Goal: Task Accomplishment & Management: Manage account settings

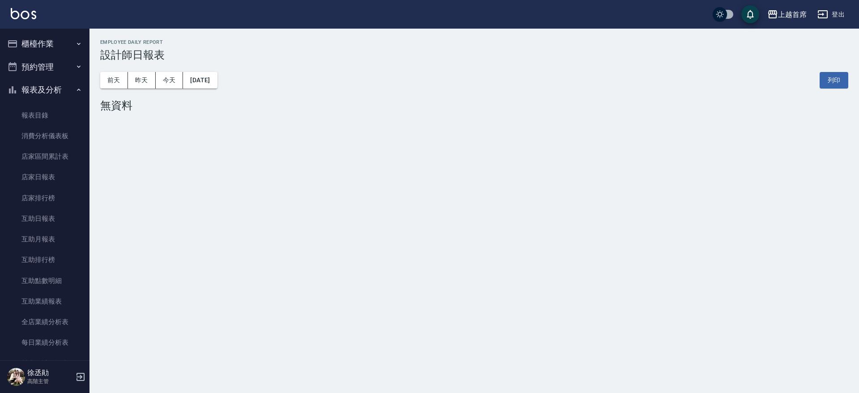
scroll to position [168, 0]
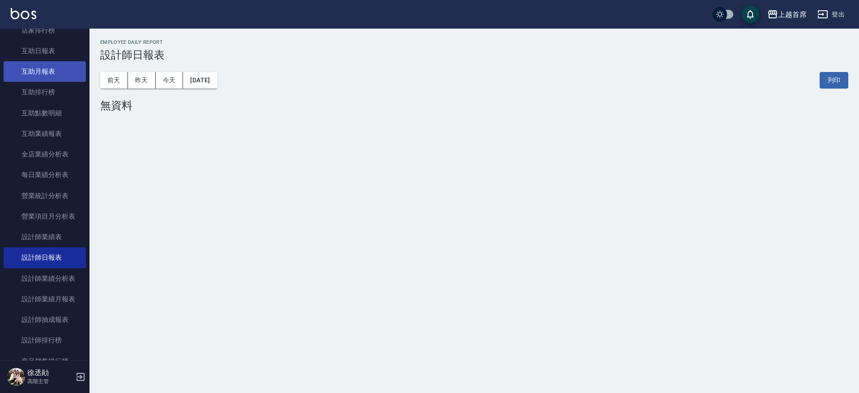
click at [35, 75] on link "互助月報表" at bounding box center [45, 71] width 82 height 21
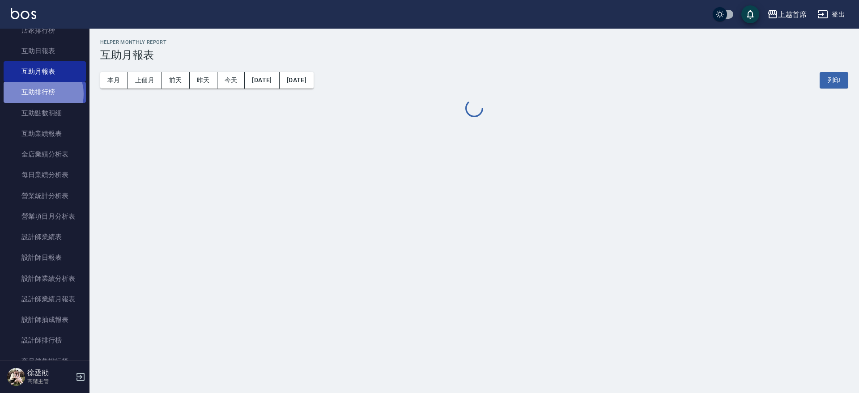
click at [40, 94] on link "互助排行榜" at bounding box center [45, 92] width 82 height 21
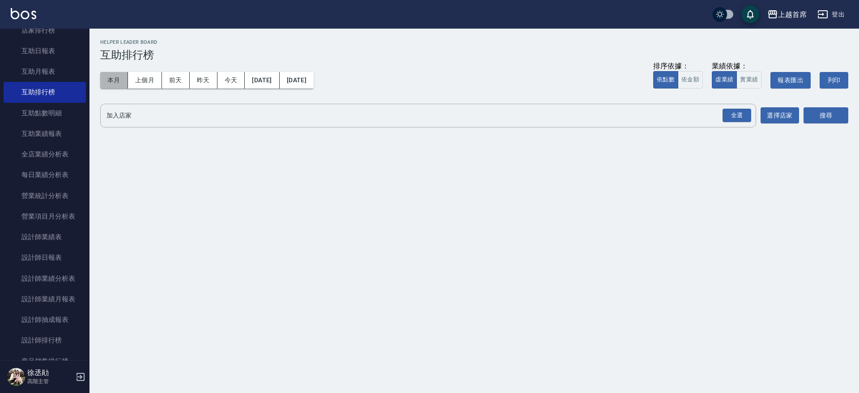
drag, startPoint x: 116, startPoint y: 75, endPoint x: 679, endPoint y: 199, distance: 576.1
click at [122, 75] on button "本月" at bounding box center [114, 80] width 28 height 17
click at [739, 111] on div "全選" at bounding box center [737, 116] width 29 height 14
click at [841, 113] on button "搜尋" at bounding box center [826, 116] width 45 height 17
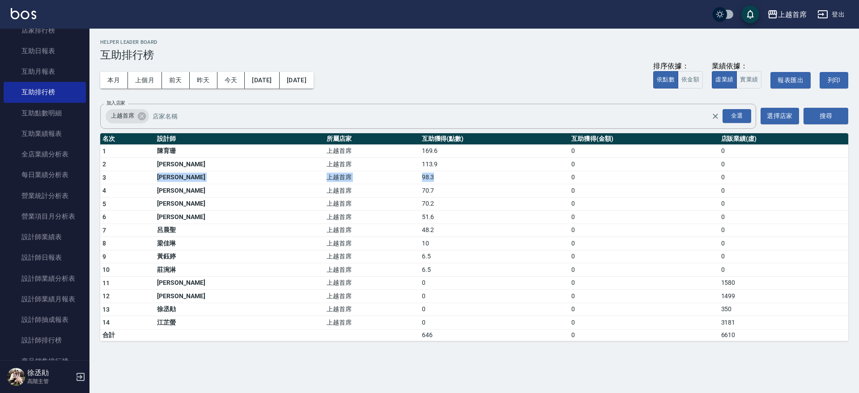
drag, startPoint x: 135, startPoint y: 179, endPoint x: 446, endPoint y: 177, distance: 310.6
click at [446, 177] on tr "3 [PERSON_NAME] 上越首席 98.3 0 0" at bounding box center [474, 177] width 748 height 13
click at [465, 125] on div "上越首席 全選 加入店家" at bounding box center [428, 116] width 656 height 25
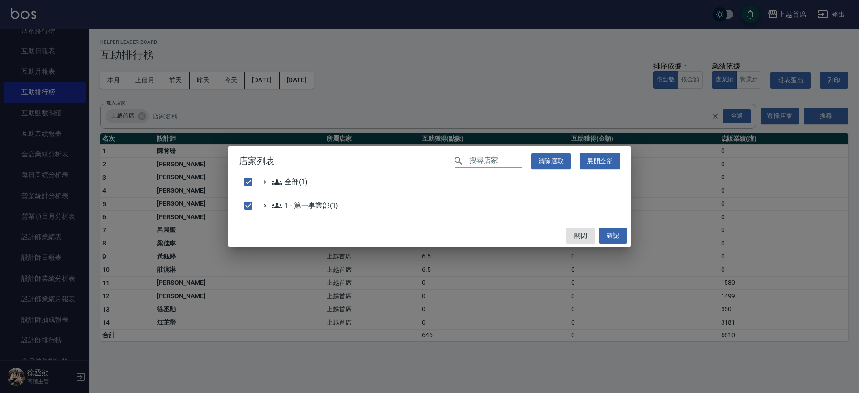
click at [488, 86] on div "店家列表 ​ 清除選取 展開全部 全部(1) 1 - 第一事業部(1) 關閉 確認" at bounding box center [429, 196] width 859 height 393
checkbox input "false"
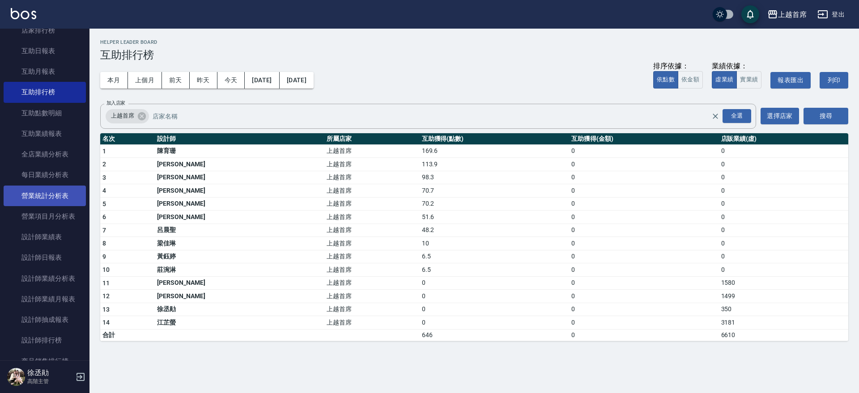
click at [69, 201] on link "營業統計分析表" at bounding box center [45, 196] width 82 height 21
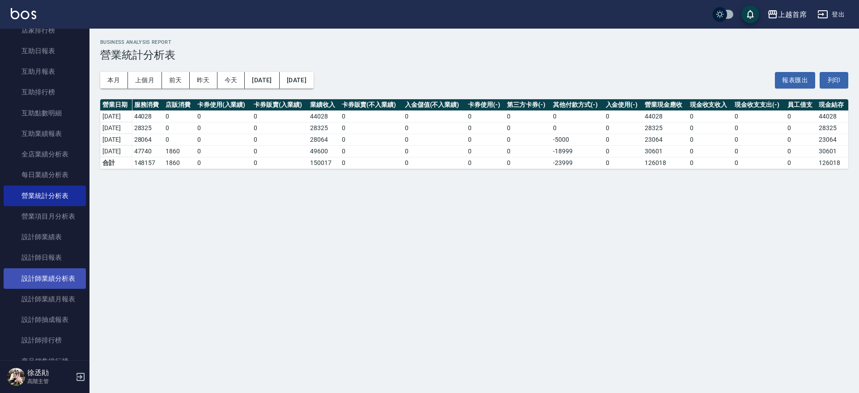
click at [53, 287] on link "設計師業績分析表" at bounding box center [45, 279] width 82 height 21
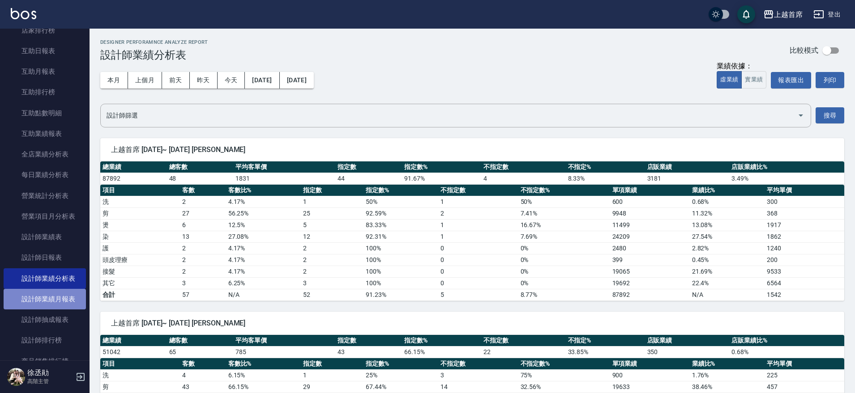
click at [56, 296] on link "設計師業績月報表" at bounding box center [45, 299] width 82 height 21
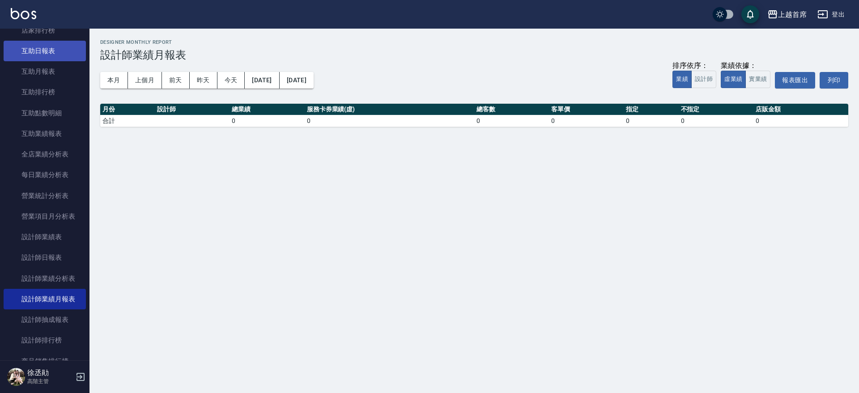
click at [45, 53] on link "互助日報表" at bounding box center [45, 51] width 82 height 21
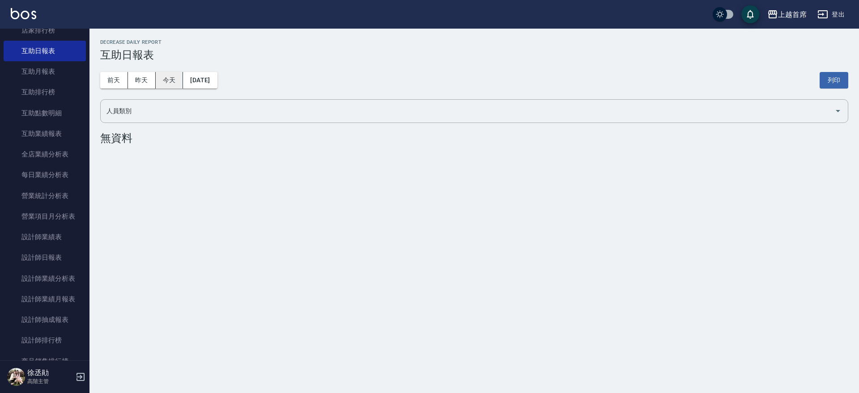
click at [163, 80] on button "今天" at bounding box center [170, 80] width 28 height 17
click at [139, 79] on button "昨天" at bounding box center [142, 80] width 28 height 17
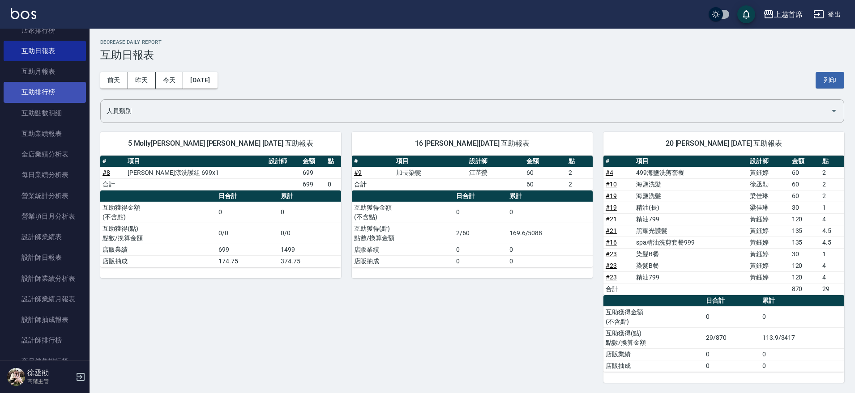
click at [66, 89] on link "互助排行榜" at bounding box center [45, 92] width 82 height 21
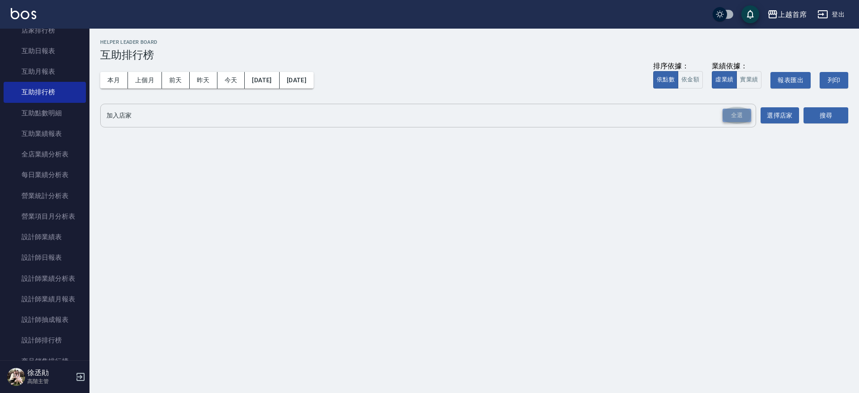
click at [732, 111] on div "全選" at bounding box center [737, 116] width 29 height 14
click at [809, 111] on button "搜尋" at bounding box center [826, 116] width 45 height 17
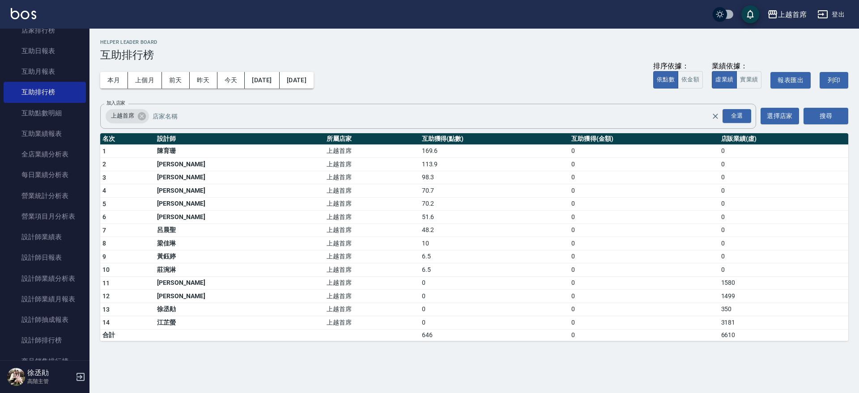
drag, startPoint x: 85, startPoint y: 138, endPoint x: 86, endPoint y: 154, distance: 15.3
click at [86, 154] on nav "櫃檯作業 打帳單 帳單列表 掛單列表 座位開單 營業儀表板 現金收支登錄 高階收支登錄 材料自購登錄 每日結帳 排班表 現場電腦打卡 掃碼打卡 預約管理 預約…" at bounding box center [45, 195] width 90 height 332
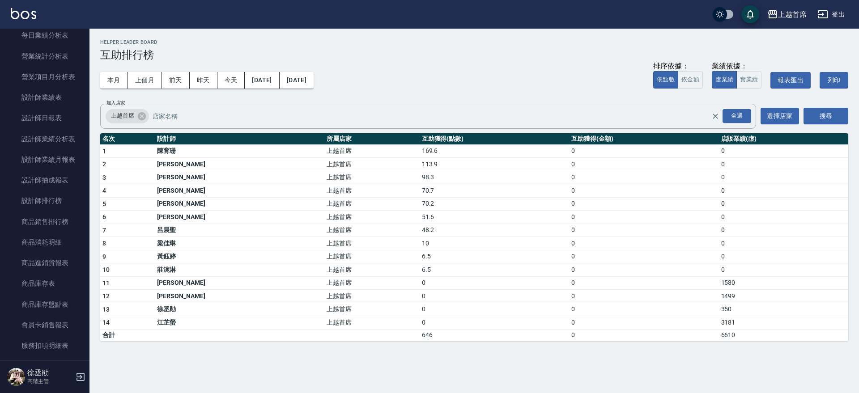
scroll to position [325, 0]
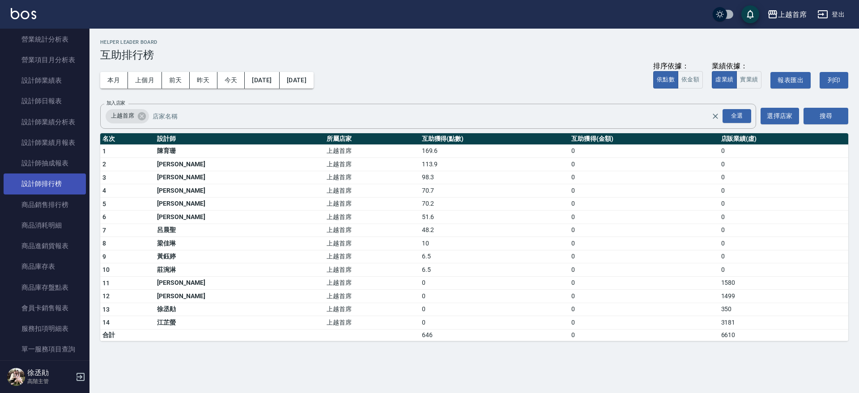
click at [66, 185] on link "設計師排行榜" at bounding box center [45, 184] width 82 height 21
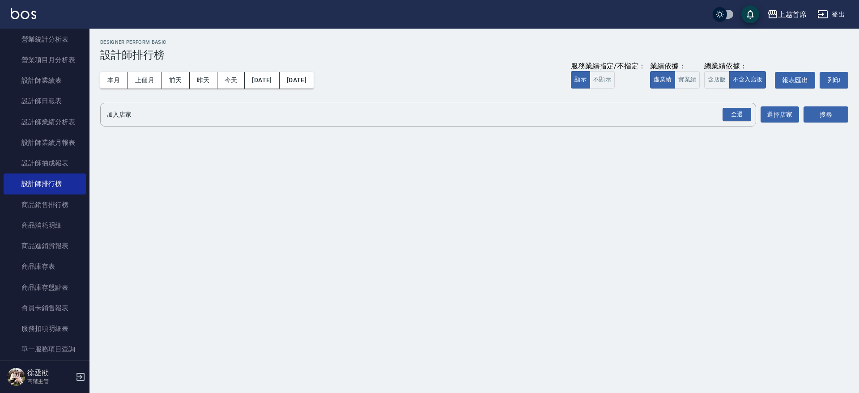
click at [122, 87] on button "本月" at bounding box center [114, 80] width 28 height 17
click at [676, 74] on button "實業績" at bounding box center [687, 79] width 25 height 17
click at [740, 112] on div "全選" at bounding box center [737, 115] width 29 height 14
click at [810, 113] on button "搜尋" at bounding box center [826, 115] width 45 height 17
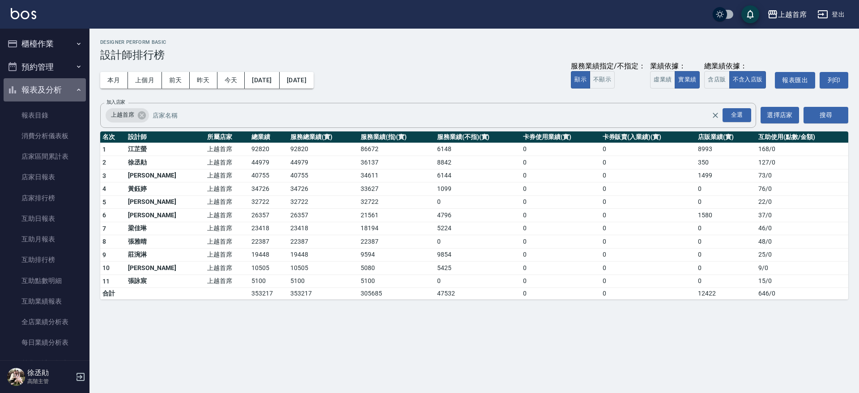
click at [68, 94] on button "報表及分析" at bounding box center [45, 89] width 82 height 23
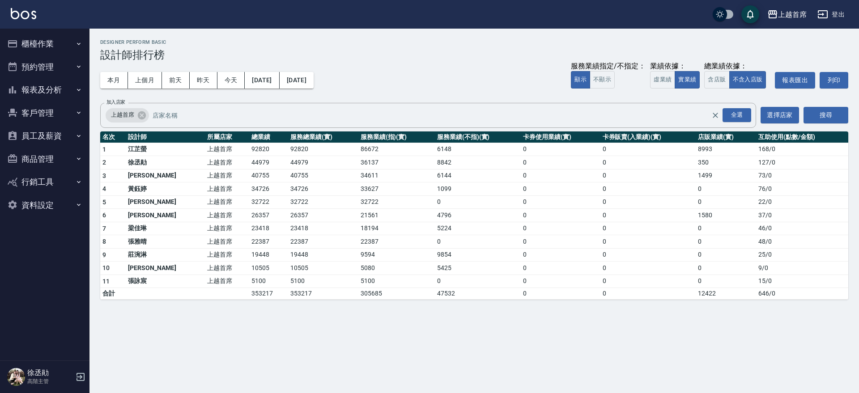
click at [72, 110] on button "客戶管理" at bounding box center [45, 113] width 82 height 23
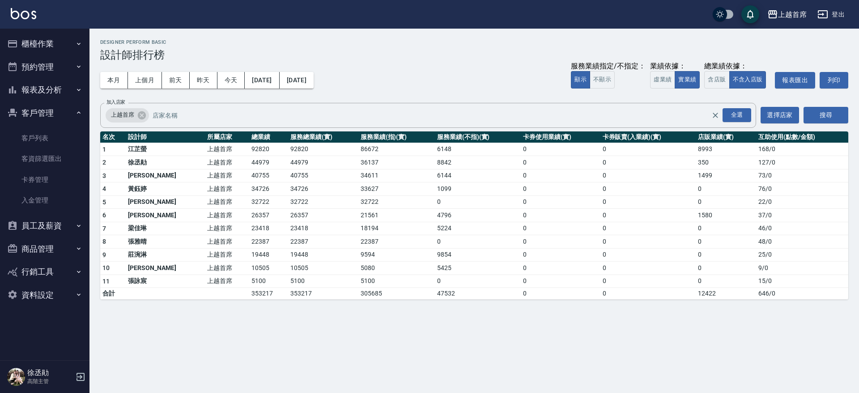
click at [61, 103] on button "客戶管理" at bounding box center [45, 113] width 82 height 23
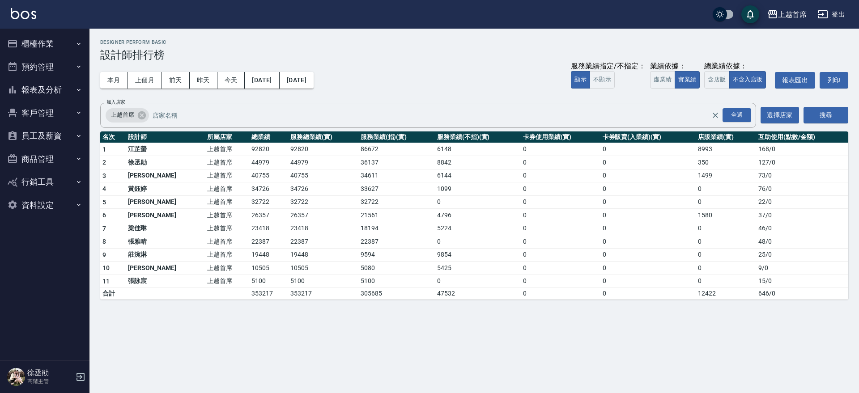
click at [63, 133] on button "員工及薪資" at bounding box center [45, 135] width 82 height 23
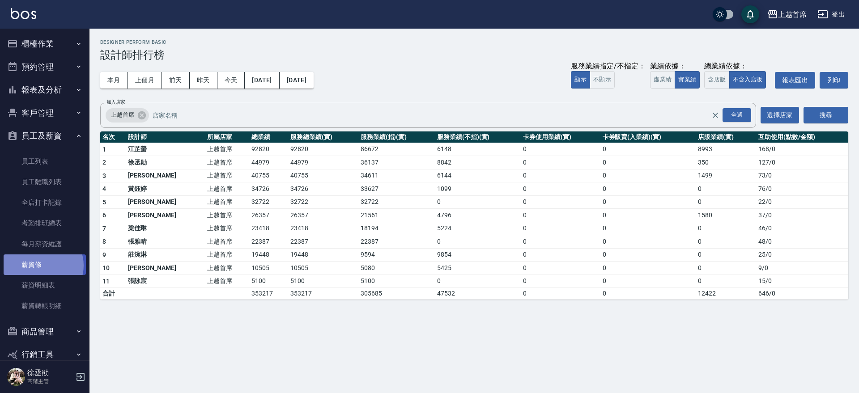
click at [42, 266] on link "薪資條" at bounding box center [45, 265] width 82 height 21
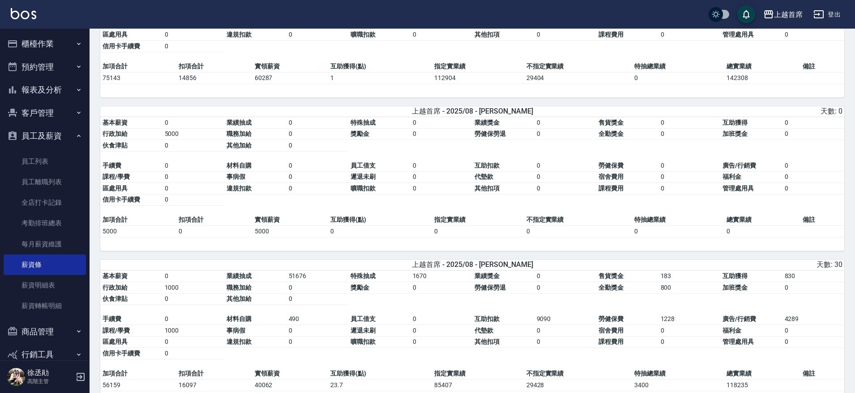
drag, startPoint x: 573, startPoint y: 224, endPoint x: 594, endPoint y: 277, distance: 56.5
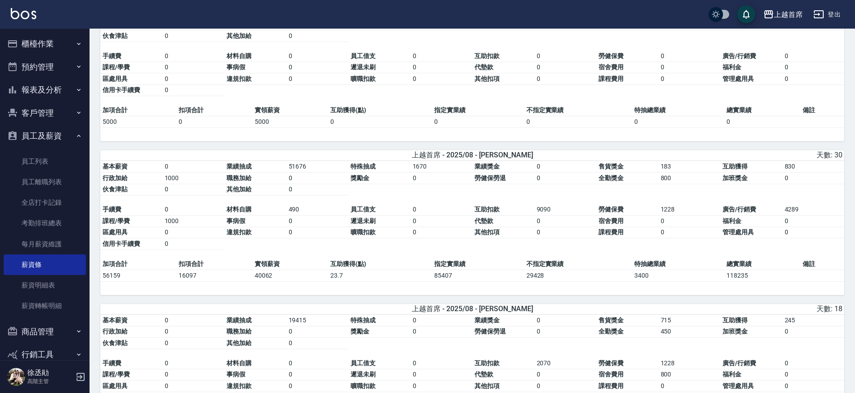
drag, startPoint x: 561, startPoint y: 226, endPoint x: 568, endPoint y: 264, distance: 38.4
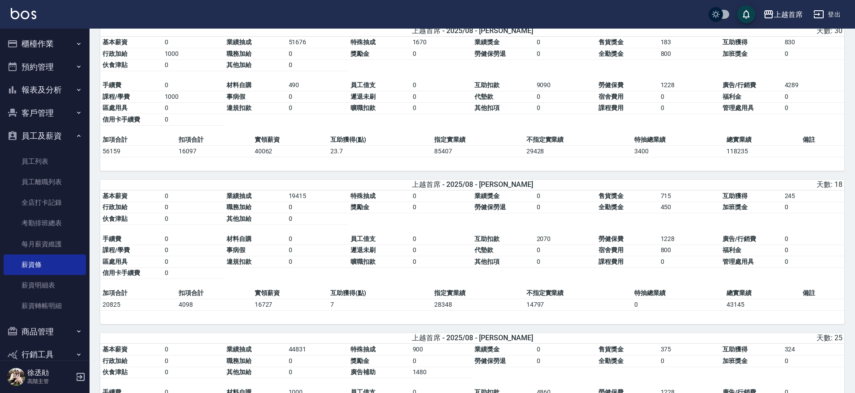
drag, startPoint x: 571, startPoint y: 242, endPoint x: 569, endPoint y: 266, distance: 23.8
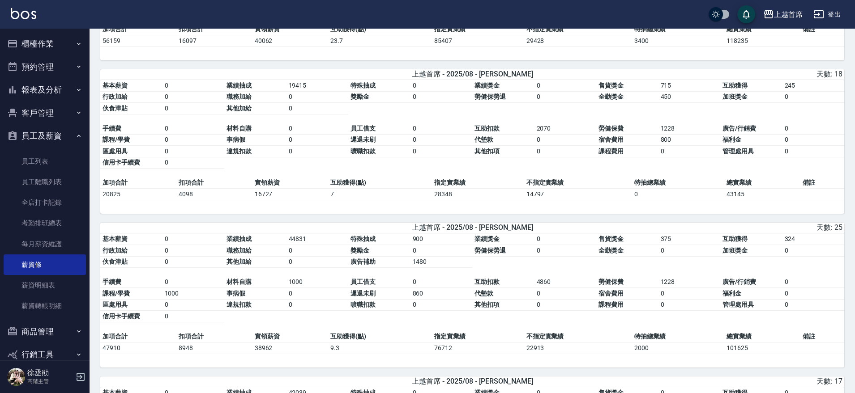
drag, startPoint x: 565, startPoint y: 251, endPoint x: 567, endPoint y: 293, distance: 42.1
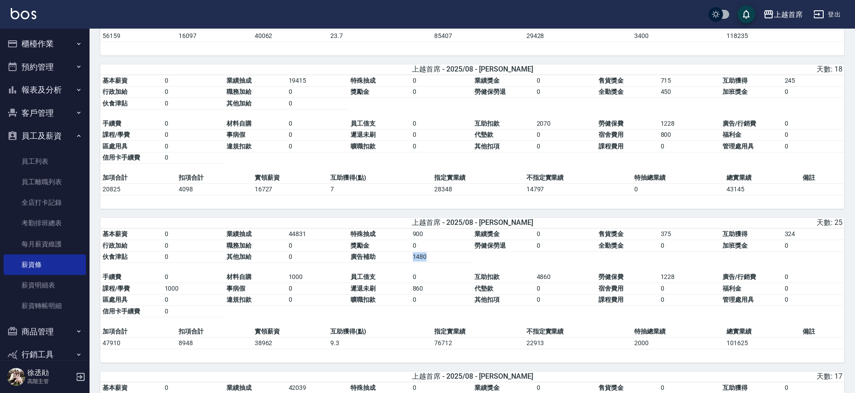
drag, startPoint x: 405, startPoint y: 267, endPoint x: 441, endPoint y: 264, distance: 36.9
click at [440, 263] on tbody "基本薪資 0 業績抽成 44831 特殊抽成 900 業績獎金 0 售貨獎金 375 互助獲得 324 行政加給 0 職務加給 0 獎勵金 0 勞健保勞退 0…" at bounding box center [472, 246] width 744 height 34
click at [441, 263] on td "1480" at bounding box center [441, 258] width 62 height 12
drag, startPoint x: 408, startPoint y: 266, endPoint x: 440, endPoint y: 265, distance: 32.3
click at [440, 263] on tbody "基本薪資 0 業績抽成 44831 特殊抽成 900 業績獎金 0 售貨獎金 375 互助獲得 324 行政加給 0 職務加給 0 獎勵金 0 勞健保勞退 0…" at bounding box center [472, 246] width 744 height 34
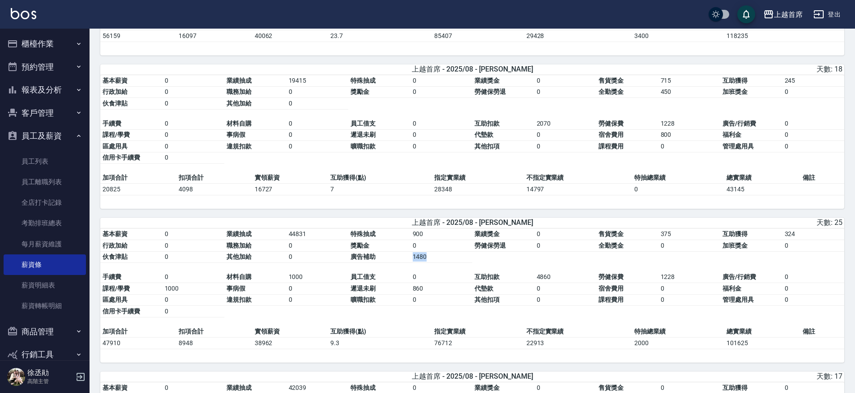
click at [440, 263] on td "1480" at bounding box center [441, 258] width 62 height 12
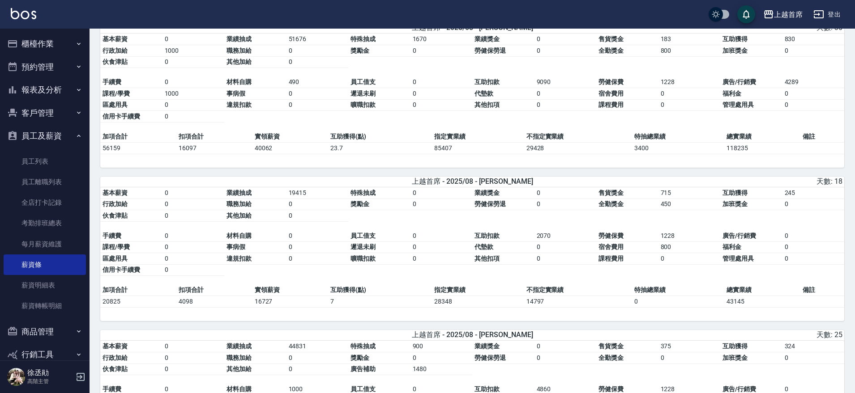
drag, startPoint x: 457, startPoint y: 197, endPoint x: 452, endPoint y: 178, distance: 20.4
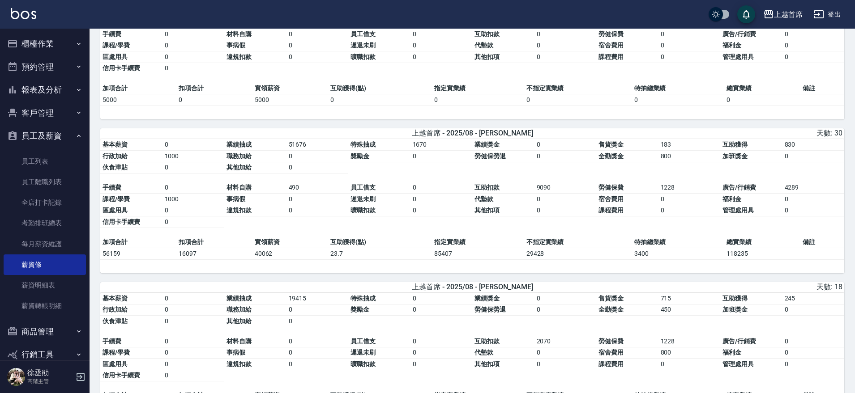
drag, startPoint x: 436, startPoint y: 192, endPoint x: 431, endPoint y: 168, distance: 24.4
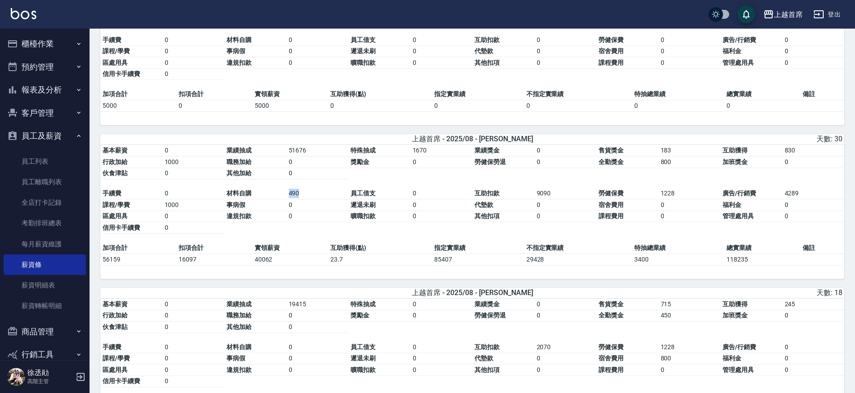
drag, startPoint x: 254, startPoint y: 197, endPoint x: 319, endPoint y: 201, distance: 65.0
click at [319, 201] on tbody "手續費 0 材料自購 490 員工借支 0 互助扣款 9090 勞健保費 1228 廣告/行銷費 4289 課程/學費 1000 事病假 0 遲退未刷 0 代…" at bounding box center [472, 211] width 744 height 46
click at [356, 251] on td "互助獲得(點)" at bounding box center [379, 249] width 103 height 12
drag, startPoint x: 471, startPoint y: 215, endPoint x: 558, endPoint y: 195, distance: 89.1
click at [558, 195] on tbody "手續費 0 材料自購 490 員工借支 0 互助扣款 9090 勞健保費 1228 廣告/行銷費 4289 課程/學費 1000 事病假 0 遲退未刷 0 代…" at bounding box center [472, 211] width 744 height 46
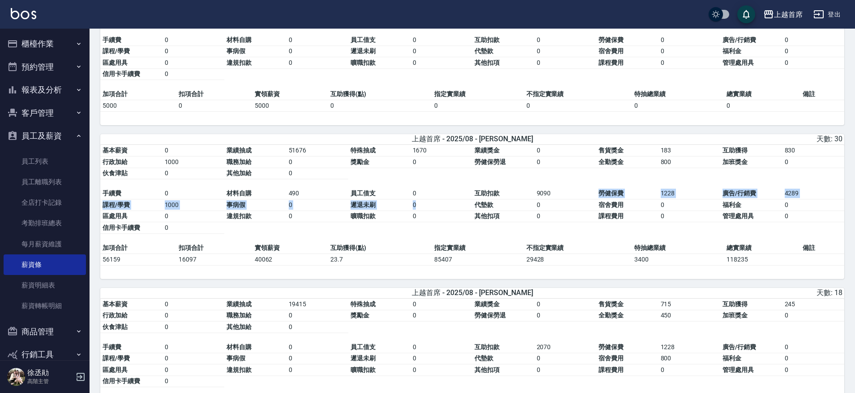
click at [559, 196] on td "9090" at bounding box center [565, 194] width 62 height 12
click at [469, 243] on table "基本薪資 0 業績抽成 51676 特殊抽成 1670 業績獎金 0 售貨獎金 183 互助獲得 830 行政加給 1000 職務加給 0 獎勵金 0 勞健保…" at bounding box center [472, 194] width 744 height 98
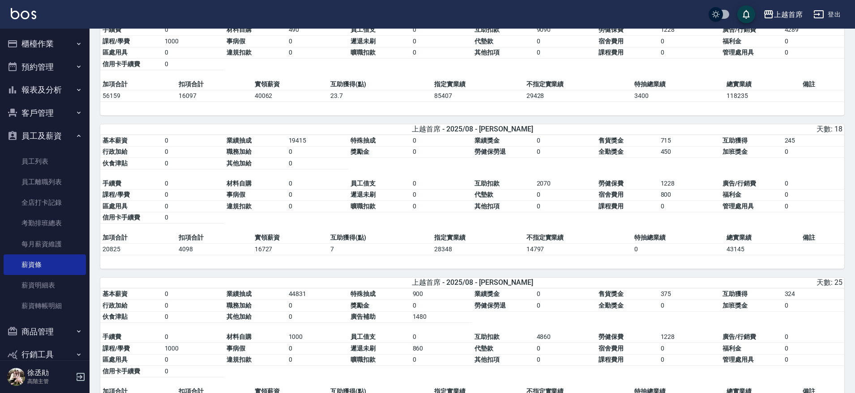
drag, startPoint x: 521, startPoint y: 228, endPoint x: 524, endPoint y: 275, distance: 46.7
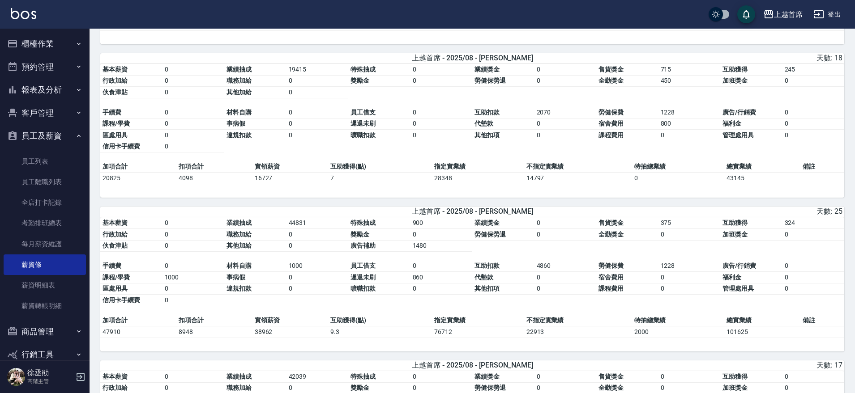
drag, startPoint x: 507, startPoint y: 258, endPoint x: 507, endPoint y: 283, distance: 25.5
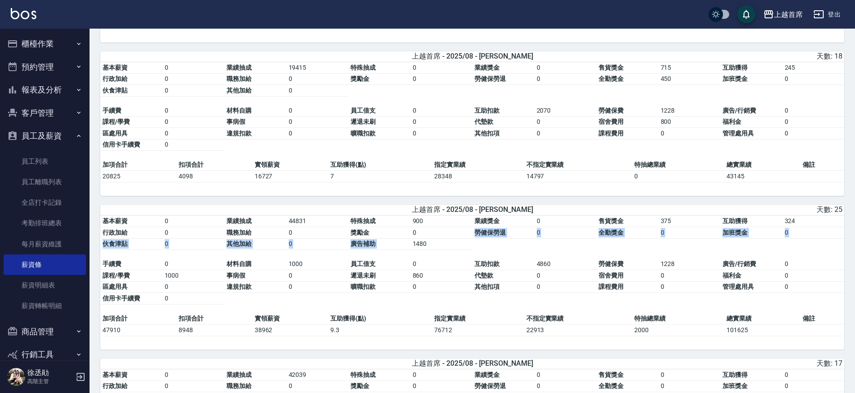
drag, startPoint x: 411, startPoint y: 253, endPoint x: 435, endPoint y: 246, distance: 24.8
click at [435, 246] on td "1480" at bounding box center [441, 245] width 62 height 12
click at [442, 282] on td "860" at bounding box center [441, 276] width 62 height 12
drag, startPoint x: 165, startPoint y: 335, endPoint x: 200, endPoint y: 338, distance: 35.5
click at [200, 336] on tr "47910 8948 38962 9.3 76712 22913 2000 101625" at bounding box center [472, 331] width 744 height 12
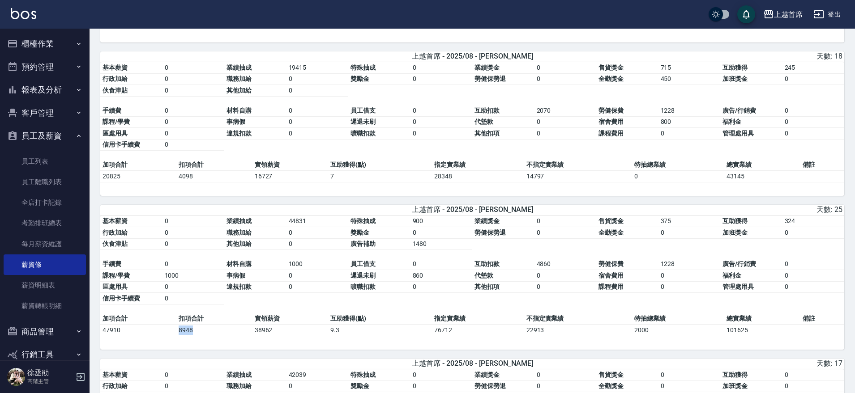
click at [201, 336] on td "8948" at bounding box center [214, 331] width 76 height 12
drag, startPoint x: 171, startPoint y: 337, endPoint x: 196, endPoint y: 335, distance: 25.2
click at [196, 335] on tr "47910 8948 38962 9.3 76712 22913 2000 101625" at bounding box center [472, 331] width 744 height 12
click at [214, 350] on div "基本薪資 0 業績抽成 44831 特殊抽成 900 業績獎金 0 售貨獎金 375 互助獲得 324 行政加給 0 職務加給 0 獎勵金 0 勞健保勞退 0…" at bounding box center [472, 283] width 744 height 134
drag, startPoint x: 521, startPoint y: 273, endPoint x: 561, endPoint y: 267, distance: 40.3
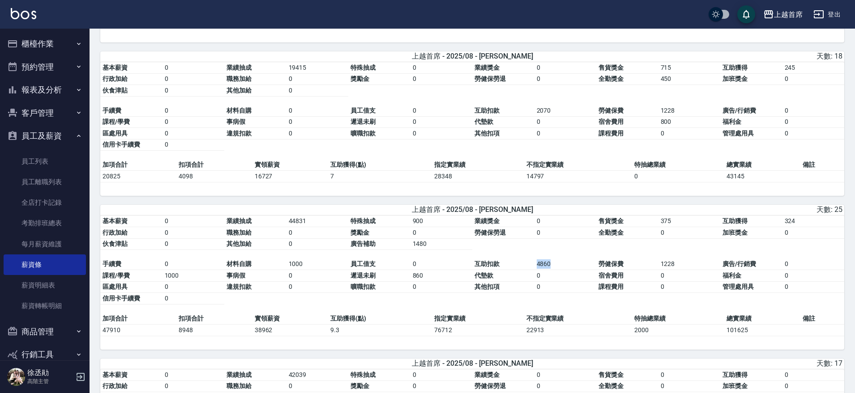
click at [561, 267] on tbody "手續費 0 材料自購 1000 員工借支 0 互助扣款 4860 勞健保費 1228 廣告/行銷費 0 課程/學費 1000 事病假 0 遲退未刷 860 代…" at bounding box center [472, 282] width 744 height 46
click at [564, 267] on td "4860" at bounding box center [565, 265] width 62 height 12
drag, startPoint x: 677, startPoint y: 269, endPoint x: 658, endPoint y: 273, distance: 19.2
click at [658, 270] on td "1228" at bounding box center [689, 265] width 62 height 12
click at [657, 270] on td "勞健保費" at bounding box center [627, 265] width 62 height 12
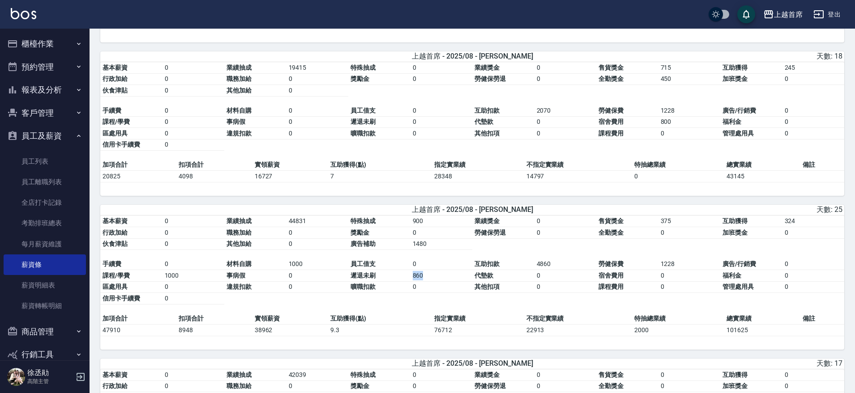
drag, startPoint x: 452, startPoint y: 288, endPoint x: 406, endPoint y: 286, distance: 45.7
click at [406, 286] on tbody "手續費 0 材料自購 1000 員工借支 0 互助扣款 4860 勞健保費 1228 廣告/行銷費 0 課程/學費 1000 事病假 0 遲退未刷 860 代…" at bounding box center [472, 282] width 744 height 46
click at [403, 282] on td "遲退未刷" at bounding box center [379, 276] width 62 height 12
click at [389, 279] on td "遲退未刷" at bounding box center [379, 276] width 62 height 12
drag, startPoint x: 307, startPoint y: 267, endPoint x: 285, endPoint y: 270, distance: 21.7
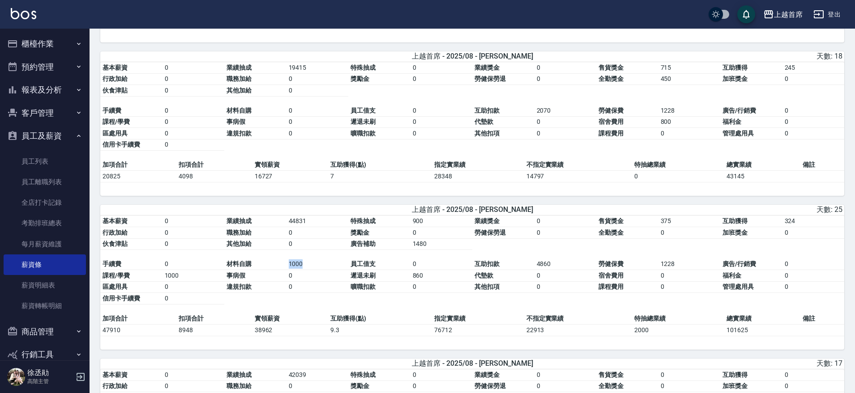
click at [285, 270] on tbody "手續費 0 材料自購 1000 員工借支 0 互助扣款 4860 勞健保費 1228 廣告/行銷費 0 課程/學費 1000 事病假 0 遲退未刷 860 代…" at bounding box center [472, 282] width 744 height 46
click at [285, 269] on td "材料自購" at bounding box center [255, 265] width 62 height 12
drag, startPoint x: 278, startPoint y: 269, endPoint x: 336, endPoint y: 277, distance: 58.2
click at [336, 277] on tbody "手續費 0 材料自購 1000 員工借支 0 互助扣款 4860 勞健保費 1228 廣告/行銷費 0 課程/學費 1000 事病假 0 遲退未刷 860 代…" at bounding box center [472, 282] width 744 height 46
click at [336, 270] on td "1000" at bounding box center [317, 265] width 62 height 12
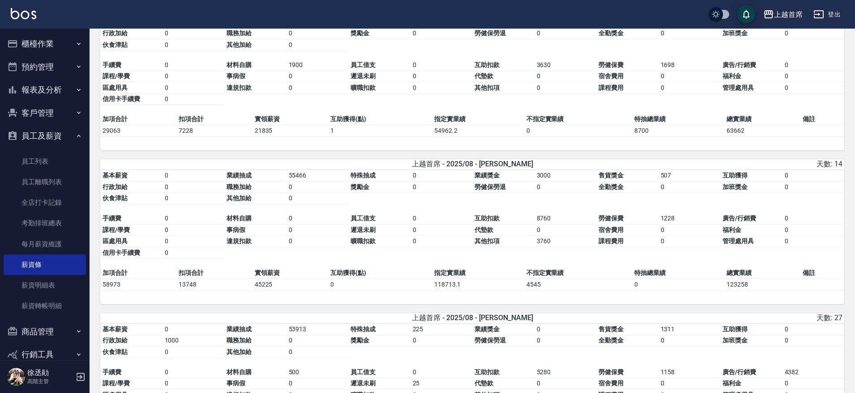
drag, startPoint x: 345, startPoint y: 276, endPoint x: 344, endPoint y: 333, distance: 57.3
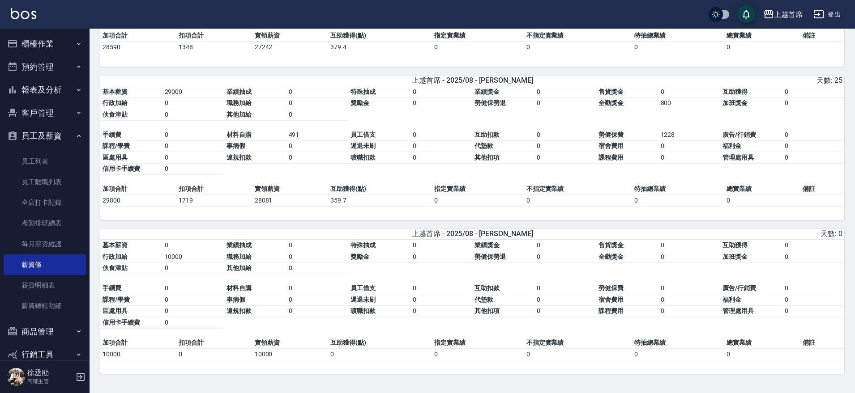
scroll to position [2818, 0]
drag, startPoint x: 419, startPoint y: 253, endPoint x: 425, endPoint y: 307, distance: 53.5
drag, startPoint x: 425, startPoint y: 307, endPoint x: 437, endPoint y: 311, distance: 12.9
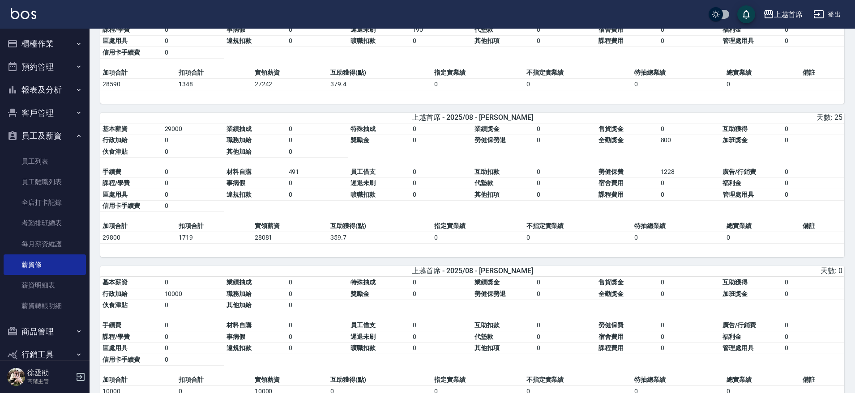
scroll to position [2742, 0]
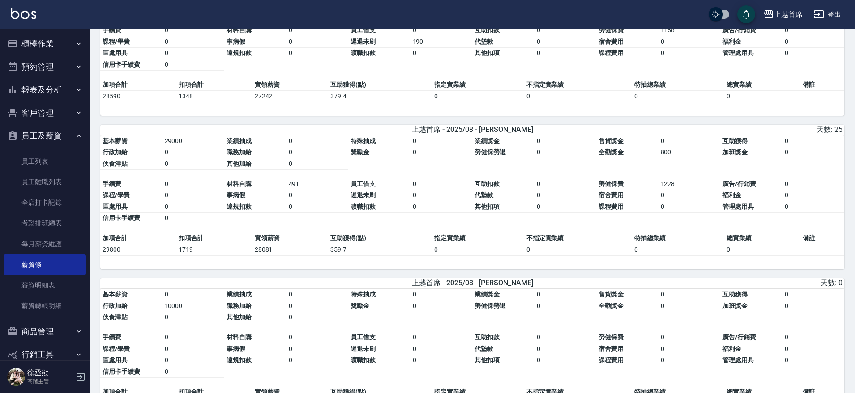
drag, startPoint x: 426, startPoint y: 288, endPoint x: 421, endPoint y: 255, distance: 33.5
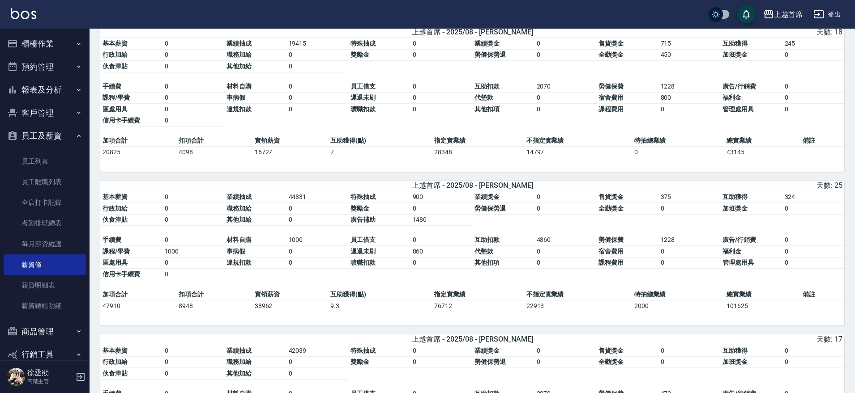
scroll to position [673, 0]
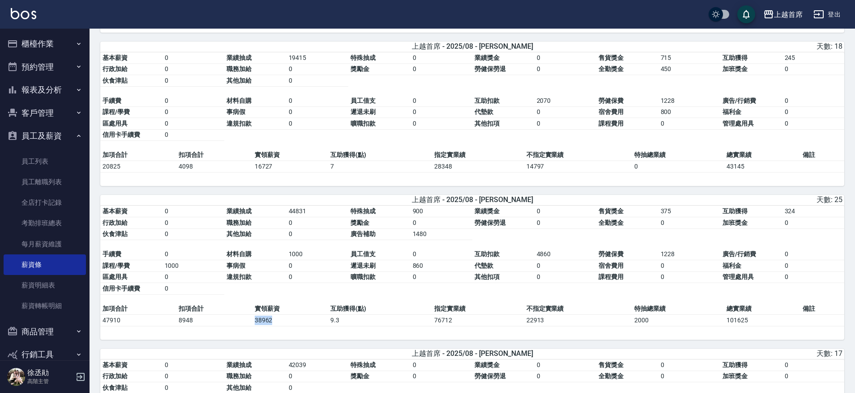
drag, startPoint x: 237, startPoint y: 325, endPoint x: 305, endPoint y: 327, distance: 68.5
click at [305, 326] on tr "47910 8948 38962 9.3 76712 22913 2000 101625" at bounding box center [472, 321] width 744 height 12
click at [304, 326] on td "38962" at bounding box center [290, 321] width 76 height 12
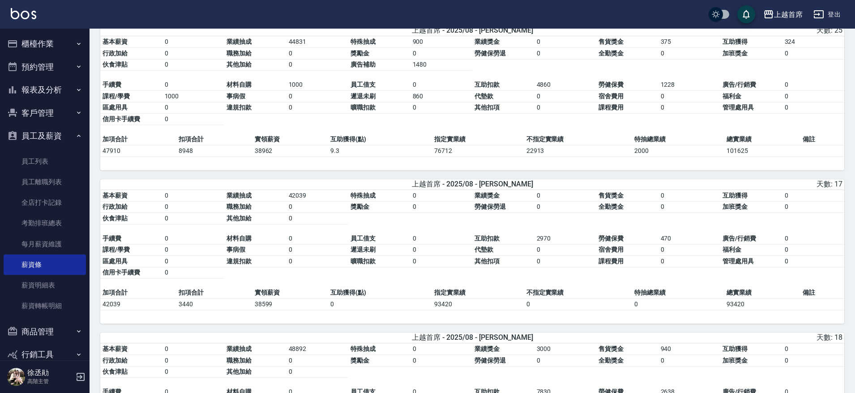
drag, startPoint x: 295, startPoint y: 331, endPoint x: 303, endPoint y: 350, distance: 20.5
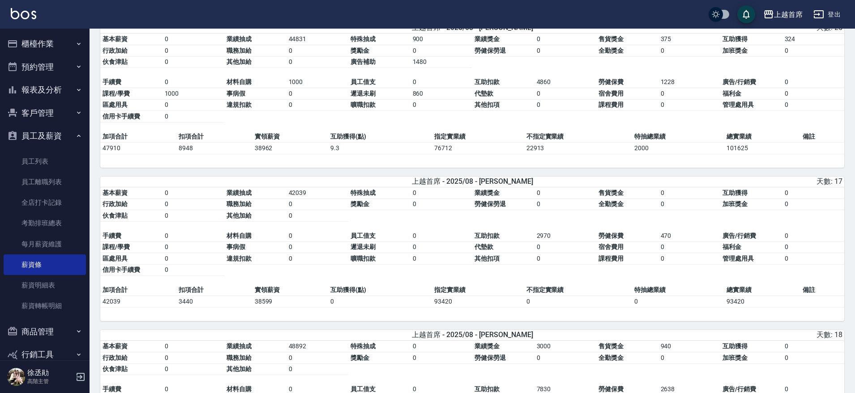
scroll to position [733, 0]
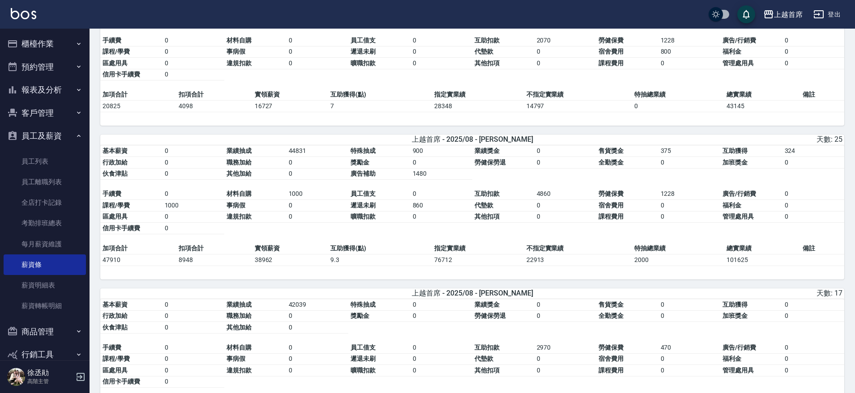
drag, startPoint x: 320, startPoint y: 336, endPoint x: 325, endPoint y: 361, distance: 25.5
click at [68, 141] on button "員工及薪資" at bounding box center [45, 135] width 82 height 23
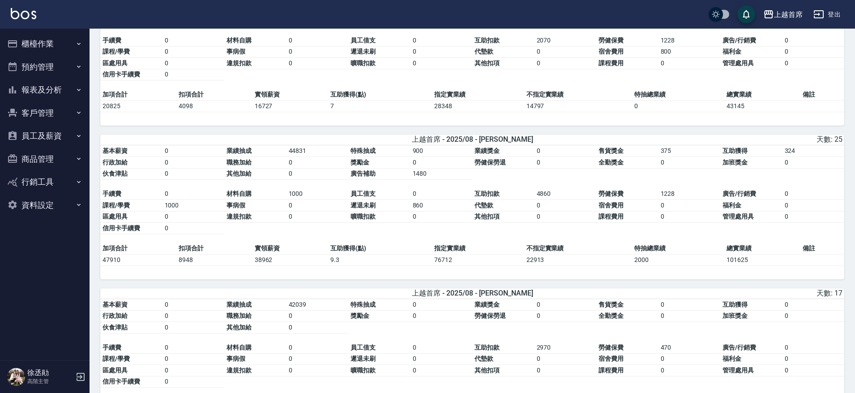
click at [71, 40] on button "櫃檯作業" at bounding box center [45, 43] width 82 height 23
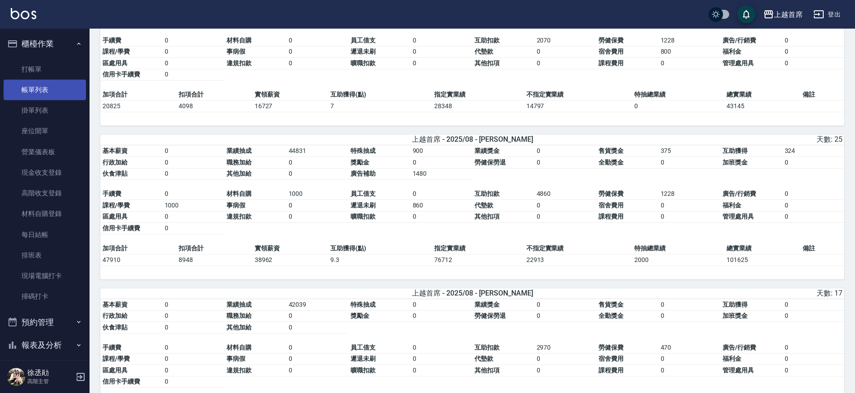
click at [56, 90] on link "帳單列表" at bounding box center [45, 90] width 82 height 21
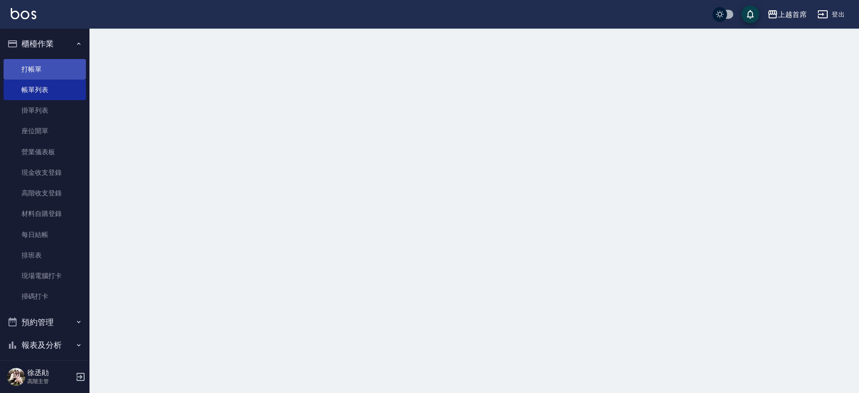
click at [55, 70] on link "打帳單" at bounding box center [45, 69] width 82 height 21
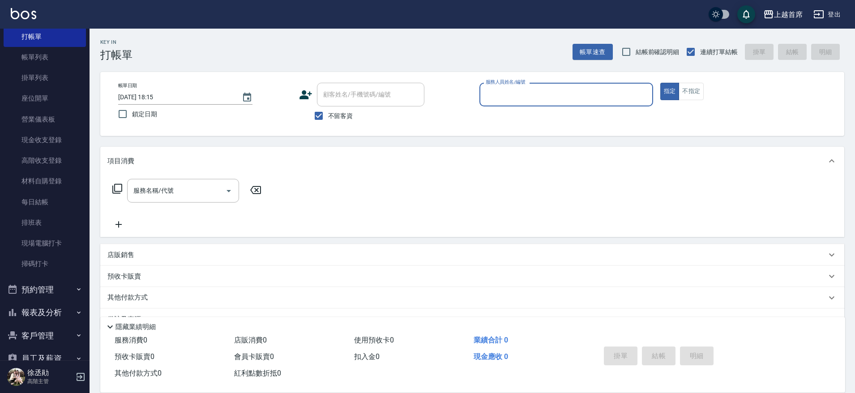
scroll to position [38, 0]
